Goal: Navigation & Orientation: Find specific page/section

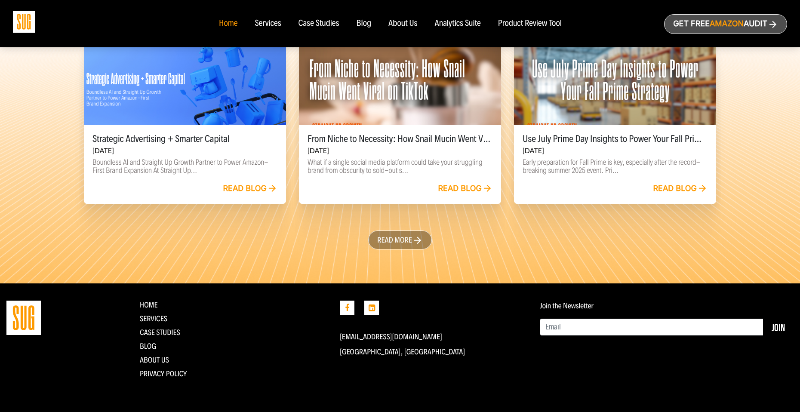
scroll to position [1960, 0]
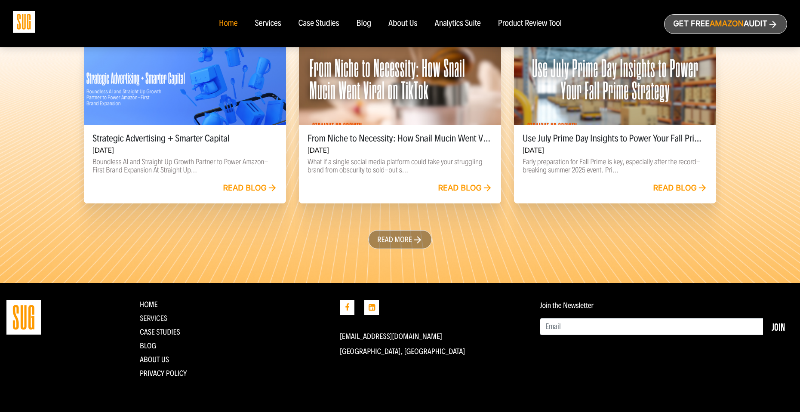
click at [158, 320] on link "Services" at bounding box center [154, 318] width 28 height 9
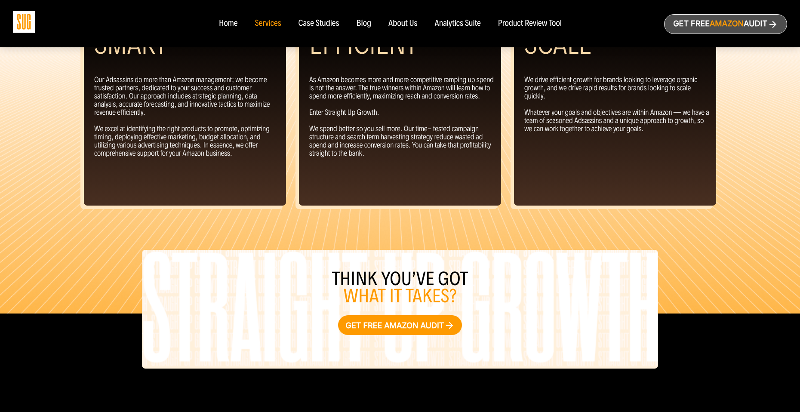
scroll to position [904, 0]
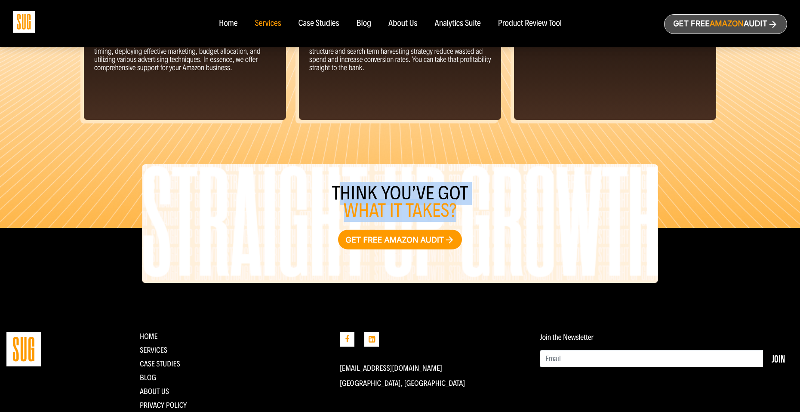
drag, startPoint x: 342, startPoint y: 191, endPoint x: 496, endPoint y: 212, distance: 155.5
click at [496, 212] on h3 "Think you’ve got what it takes?" at bounding box center [400, 202] width 516 height 34
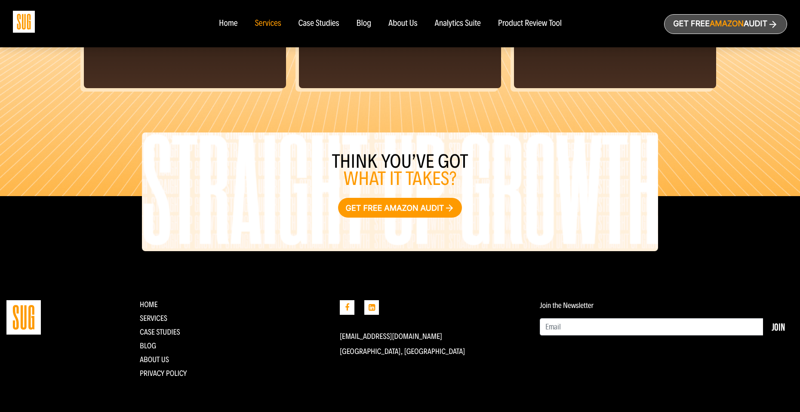
scroll to position [0, 0]
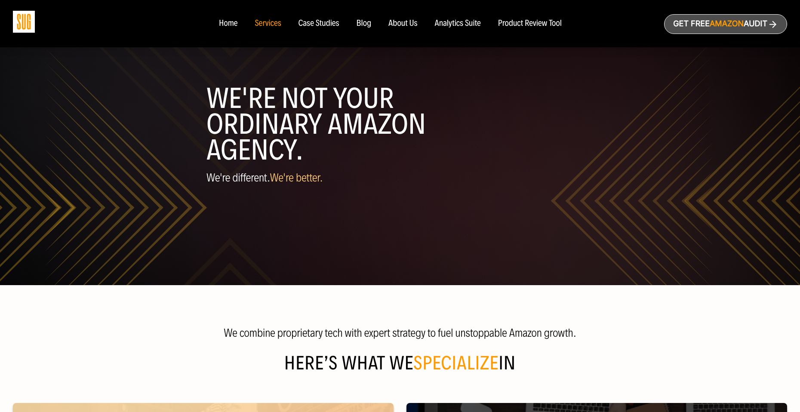
click at [398, 25] on div "About Us" at bounding box center [403, 23] width 29 height 9
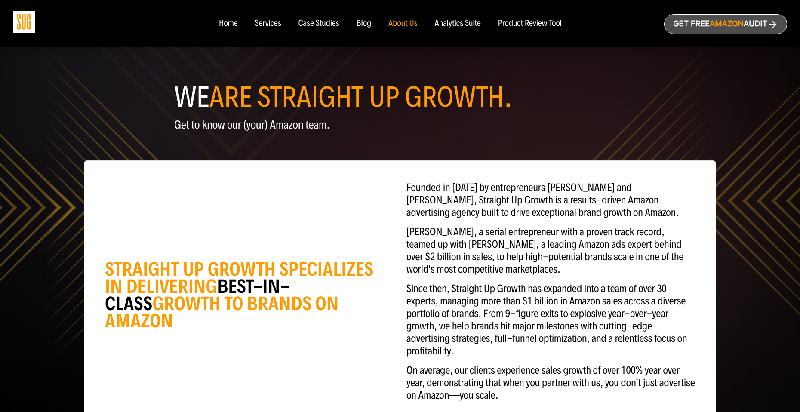
click at [595, 131] on p "Get to know our (your) Amazon team." at bounding box center [400, 125] width 452 height 12
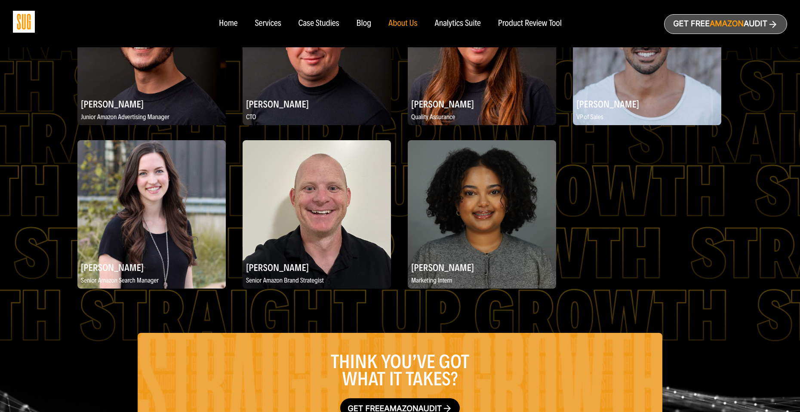
scroll to position [1562, 0]
